Goal: Navigation & Orientation: Understand site structure

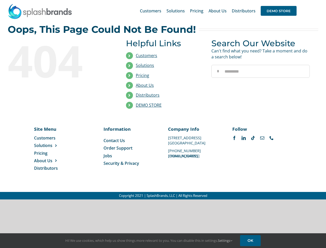
click at [163, 100] on li "Distributors" at bounding box center [165, 95] width 78 height 10
click at [295, 0] on div "Search for: * Customers Solutions Stores New Hire Kits Manufacturing Store Mark…" at bounding box center [163, 11] width 311 height 22
click at [279, 11] on span "DEMO STORE" at bounding box center [279, 11] width 36 height 10
click at [149, 105] on link "DEMO STORE" at bounding box center [149, 105] width 26 height 6
click at [51, 146] on span "Solutions" at bounding box center [43, 146] width 18 height 6
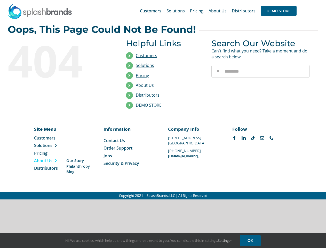
click at [51, 161] on span "About Us" at bounding box center [43, 161] width 18 height 6
click at [226, 241] on link "Settings" at bounding box center [225, 240] width 14 height 5
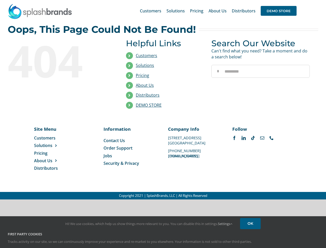
click at [251, 241] on div "First Party Cookies Tracks activity on our site, so we can continuously improve…" at bounding box center [163, 242] width 319 height 20
